Goal: Information Seeking & Learning: Learn about a topic

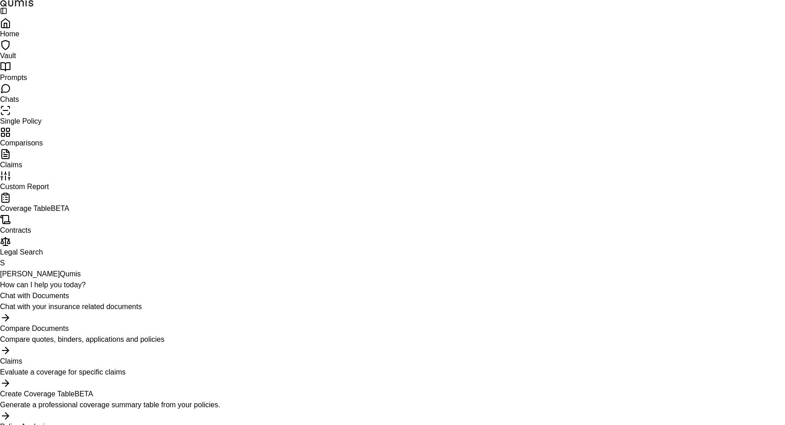
click at [22, 148] on link "Comparisons" at bounding box center [392, 138] width 785 height 22
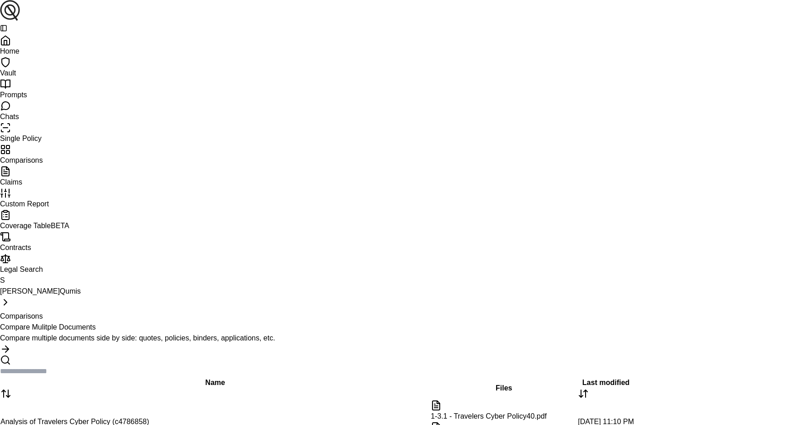
click at [223, 399] on td "Analysis of Travelers Cyber Policy (c4786858)" at bounding box center [215, 421] width 430 height 45
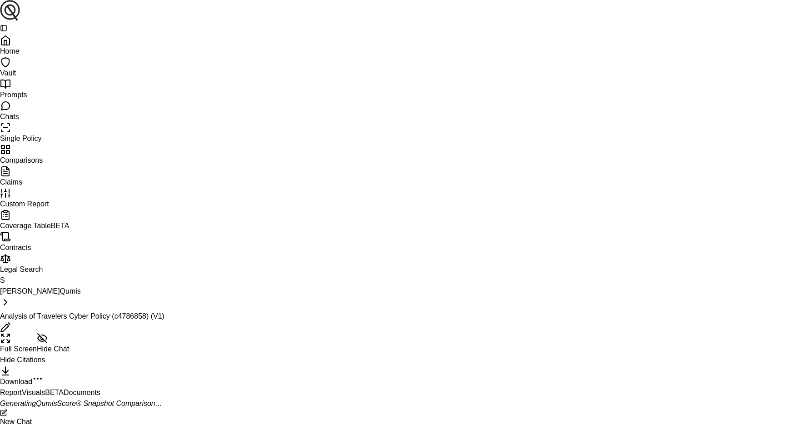
click at [64, 387] on button "Visuals BETA" at bounding box center [43, 392] width 42 height 11
click at [742, 420] on button "Print" at bounding box center [761, 430] width 39 height 20
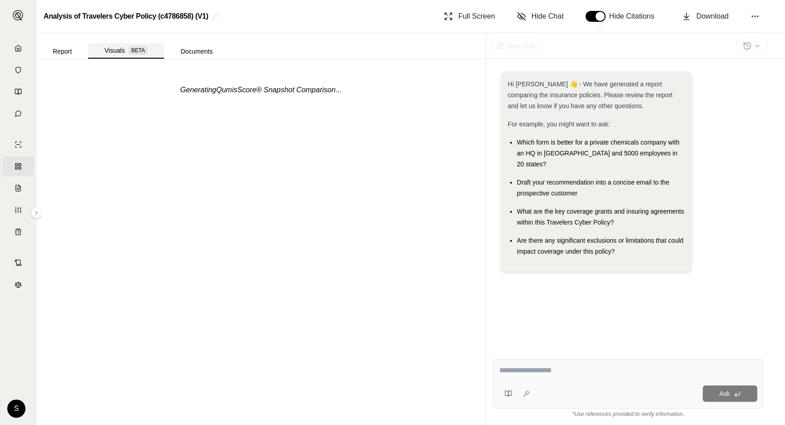
click at [119, 49] on button "Visuals BETA" at bounding box center [126, 50] width 76 height 15
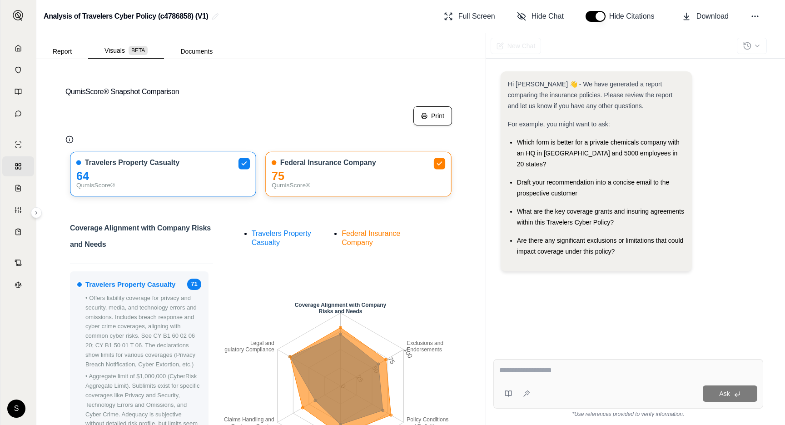
click at [437, 125] on button "Print" at bounding box center [432, 115] width 39 height 19
